Goal: Transaction & Acquisition: Purchase product/service

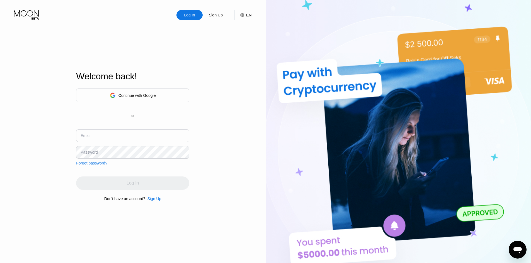
type input "[EMAIL_ADDRESS][DOMAIN_NAME]"
click at [133, 160] on div "Continue with Google or Email [EMAIL_ADDRESS][DOMAIN_NAME] Password Forgot pass…" at bounding box center [132, 127] width 113 height 77
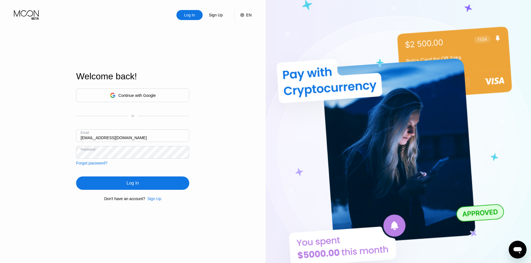
click at [133, 179] on div "Log In" at bounding box center [132, 183] width 113 height 13
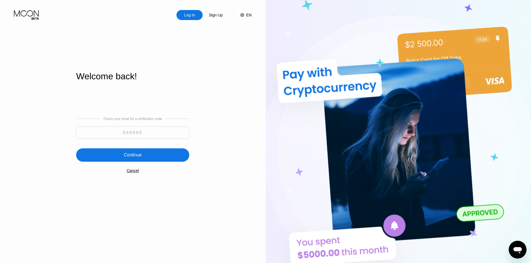
click at [128, 133] on input at bounding box center [132, 132] width 113 height 13
paste input "280728"
type input "280728"
click at [153, 156] on div "Continue" at bounding box center [132, 154] width 113 height 13
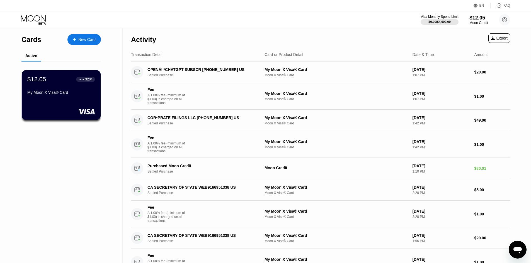
click at [473, 17] on div "$12.05" at bounding box center [478, 18] width 19 height 6
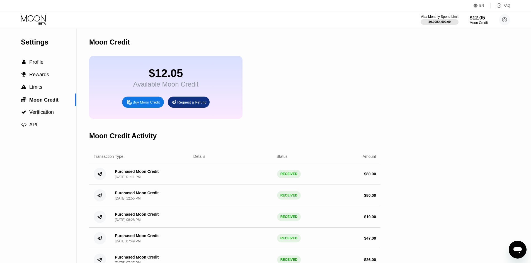
click at [143, 105] on div "Buy Moon Credit" at bounding box center [146, 102] width 27 height 5
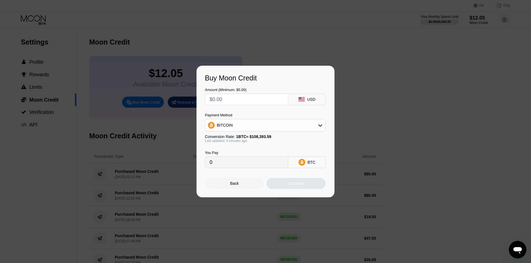
click at [261, 130] on div "BITCOIN" at bounding box center [265, 125] width 120 height 11
click at [248, 151] on div "USDT on TRON" at bounding box center [268, 153] width 105 height 4
type input "0.00"
click at [233, 102] on input "text" at bounding box center [246, 99] width 74 height 11
type input "$79"
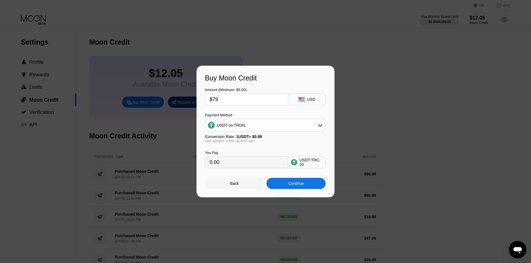
type input "79.80"
click at [299, 186] on div "Continue" at bounding box center [296, 183] width 16 height 4
